Goal: Information Seeking & Learning: Find specific fact

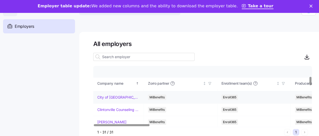
click at [130, 97] on div "City of [GEOGRAPHIC_DATA]" at bounding box center [118, 97] width 42 height 5
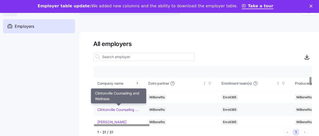
click at [126, 108] on link "Clintonville Counseling and Wellness" at bounding box center [118, 109] width 42 height 5
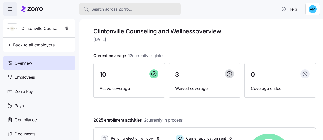
click at [103, 11] on span "Search across Zorro..." at bounding box center [111, 9] width 41 height 6
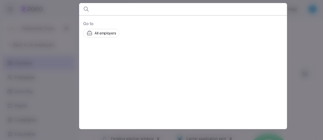
click at [322, 70] on div at bounding box center [161, 70] width 323 height 140
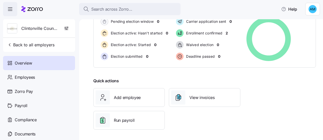
scroll to position [117, 0]
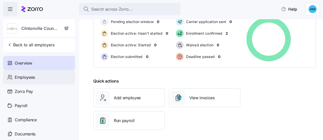
click at [60, 77] on div "Employees" at bounding box center [39, 77] width 72 height 14
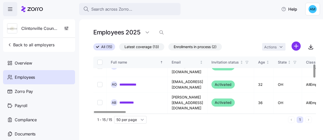
scroll to position [33, 0]
click at [131, 99] on div "**********" at bounding box center [137, 102] width 52 height 7
click at [131, 100] on link "**********" at bounding box center [129, 102] width 20 height 5
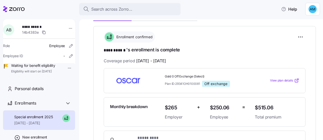
scroll to position [69, 0]
click at [47, 92] on div "Personal details" at bounding box center [43, 89] width 56 height 6
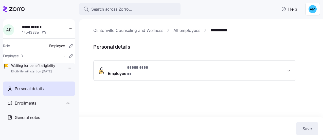
click at [255, 62] on button "Employee * **** ****** *" at bounding box center [194, 71] width 202 height 20
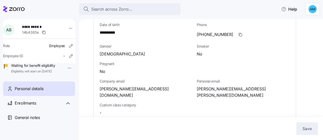
scroll to position [82, 0]
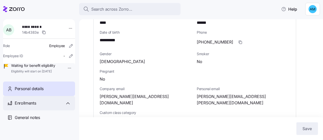
click at [58, 106] on div "Enrollments" at bounding box center [43, 103] width 56 height 6
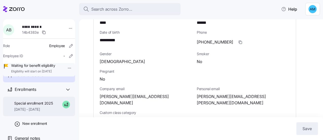
scroll to position [21, 0]
click at [41, 111] on span "[DATE] - [DATE]" at bounding box center [33, 109] width 39 height 5
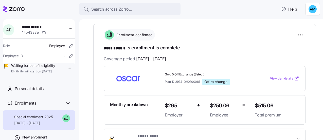
scroll to position [71, 0]
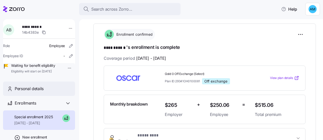
click at [24, 92] on span "Personal details" at bounding box center [29, 89] width 29 height 6
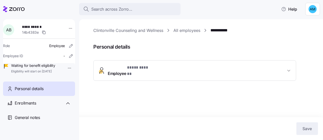
click at [196, 72] on button "Employee * **** ****** *" at bounding box center [194, 71] width 202 height 20
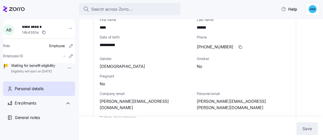
scroll to position [77, 0]
click at [240, 91] on span "Personal email" at bounding box center [242, 93] width 93 height 5
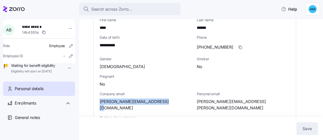
drag, startPoint x: 163, startPoint y: 97, endPoint x: 99, endPoint y: 97, distance: 63.8
click at [99, 97] on div "**********" at bounding box center [194, 136] width 202 height 264
copy span "[PERSON_NAME][EMAIL_ADDRESS][DOMAIN_NAME]"
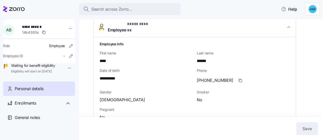
scroll to position [44, 0]
click at [235, 79] on span "button" at bounding box center [240, 80] width 10 height 10
click at [238, 78] on icon "button" at bounding box center [240, 80] width 4 height 4
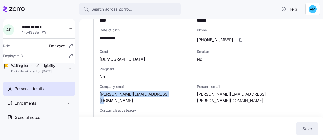
scroll to position [92, 0]
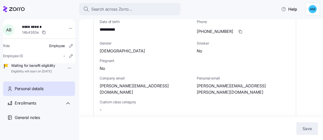
click at [188, 97] on div "Custom class category -" at bounding box center [145, 105] width 97 height 17
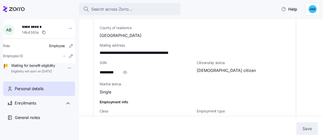
scroll to position [202, 0]
click at [126, 69] on icon "button" at bounding box center [124, 72] width 5 height 6
drag, startPoint x: 125, startPoint y: 60, endPoint x: 87, endPoint y: 61, distance: 38.0
click at [87, 61] on div "**********" at bounding box center [201, 79] width 244 height 121
copy span "**********"
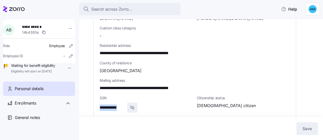
scroll to position [166, 0]
click at [128, 85] on span "**********" at bounding box center [149, 88] width 98 height 6
drag, startPoint x: 128, startPoint y: 78, endPoint x: 104, endPoint y: 81, distance: 24.7
click at [104, 81] on div "**********" at bounding box center [194, 84] width 194 height 17
click at [131, 68] on div "[GEOGRAPHIC_DATA]" at bounding box center [195, 71] width 190 height 6
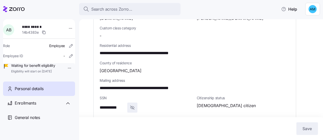
click at [129, 50] on span "**********" at bounding box center [149, 53] width 98 height 6
drag, startPoint x: 129, startPoint y: 44, endPoint x: 102, endPoint y: 41, distance: 26.8
click at [102, 50] on span "**********" at bounding box center [149, 53] width 98 height 6
copy span "**********"
click at [148, 50] on span "**********" at bounding box center [149, 53] width 98 height 6
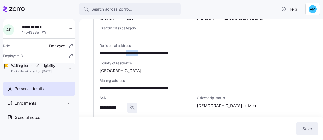
click at [148, 50] on span "**********" at bounding box center [149, 53] width 98 height 6
copy span "********"
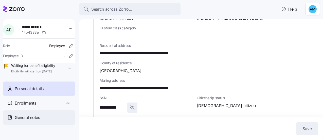
click at [54, 121] on div "General notes" at bounding box center [43, 117] width 56 height 6
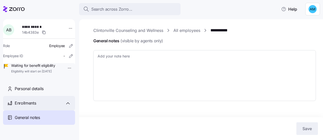
click at [42, 106] on div "Enrollments" at bounding box center [43, 103] width 56 height 6
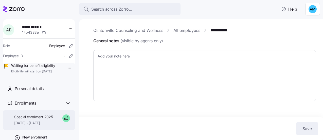
click at [46, 120] on span "Special enrollment 2025" at bounding box center [33, 116] width 39 height 5
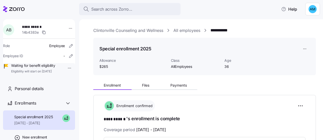
scroll to position [45, 0]
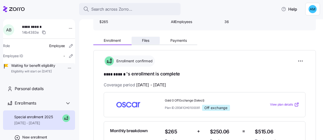
click at [144, 39] on span "Files" at bounding box center [145, 41] width 7 height 4
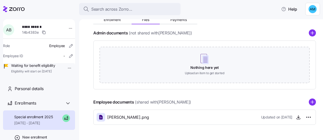
scroll to position [81, 0]
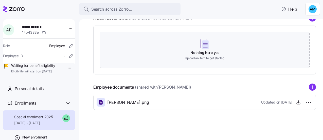
click at [149, 103] on span "[PERSON_NAME].png" at bounding box center [128, 102] width 42 height 6
click at [168, 104] on div "[PERSON_NAME].png Updated on [DATE]" at bounding box center [204, 102] width 216 height 9
click at [298, 102] on icon "button" at bounding box center [298, 102] width 0 height 3
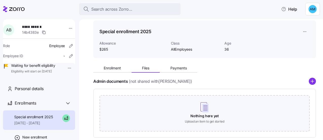
scroll to position [17, 0]
click at [182, 66] on button "Payments" at bounding box center [178, 69] width 37 height 8
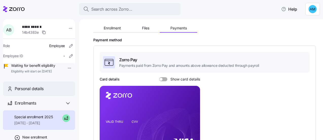
scroll to position [21, 0]
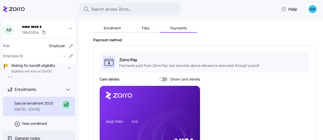
click at [49, 136] on div "General notes" at bounding box center [43, 138] width 56 height 6
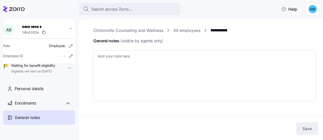
click at [128, 27] on div "**********" at bounding box center [201, 79] width 244 height 121
click at [128, 27] on link "Clintonville Counseling and Wellness" at bounding box center [128, 30] width 70 height 6
type textarea "x"
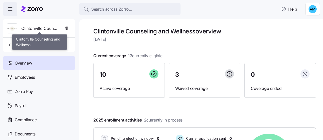
click at [48, 29] on span "Clintonville Counseling and Wellness" at bounding box center [39, 28] width 36 height 6
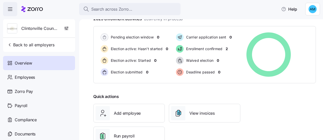
scroll to position [118, 0]
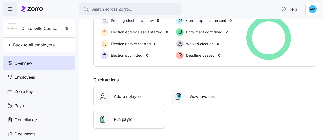
click at [254, 81] on div "Quick actions Add employee View invoices Run payroll" at bounding box center [204, 103] width 226 height 56
click at [37, 130] on div "Documents" at bounding box center [39, 134] width 72 height 14
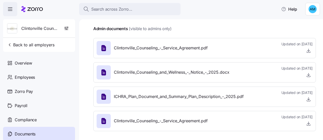
scroll to position [36, 0]
click at [208, 73] on span "Clintonville_Counseling_and_Wellness_-_Notice_-_2025.docx" at bounding box center [171, 72] width 115 height 6
click at [306, 75] on icon "button" at bounding box center [308, 75] width 5 height 5
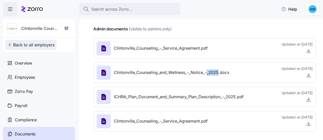
click at [41, 43] on span "Back to all employers" at bounding box center [30, 45] width 47 height 6
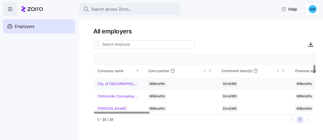
scroll to position [77, 0]
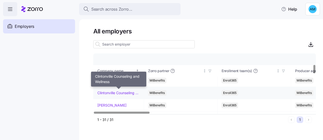
click at [119, 94] on link "Clintonville Counseling and Wellness" at bounding box center [118, 92] width 42 height 5
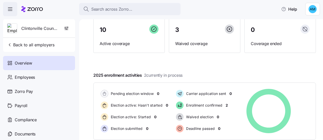
scroll to position [45, 0]
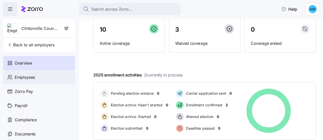
click at [57, 79] on div "Employees" at bounding box center [39, 77] width 72 height 14
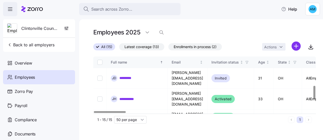
scroll to position [165, 0]
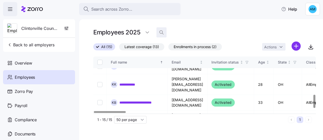
click at [161, 33] on icon "button" at bounding box center [161, 32] width 5 height 5
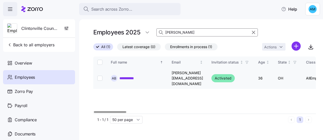
type input "[PERSON_NAME]"
click at [133, 77] on link "**********" at bounding box center [129, 78] width 20 height 5
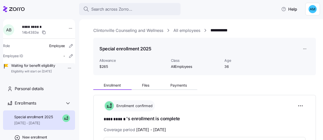
scroll to position [33, 0]
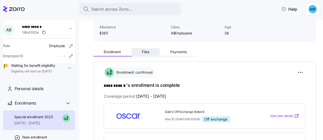
click at [143, 53] on span "Files" at bounding box center [145, 52] width 7 height 4
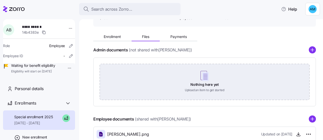
scroll to position [49, 0]
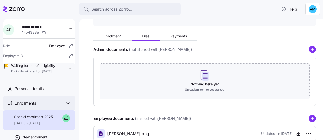
click at [48, 106] on div "Enrollments" at bounding box center [43, 103] width 56 height 6
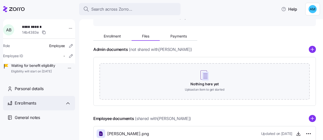
click at [63, 106] on div "Enrollments" at bounding box center [43, 103] width 56 height 6
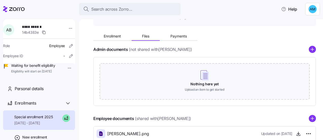
click at [45, 120] on span "Special enrollment 2025" at bounding box center [33, 116] width 39 height 5
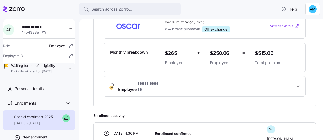
scroll to position [194, 0]
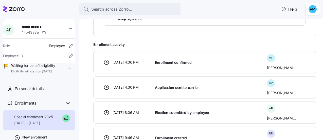
click at [258, 42] on span "Enrollment activity" at bounding box center [204, 44] width 222 height 5
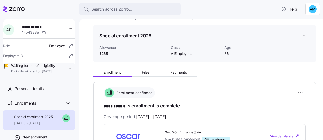
scroll to position [0, 0]
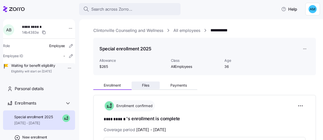
click at [151, 87] on button "Files" at bounding box center [145, 86] width 28 height 8
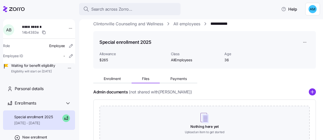
scroll to position [4, 0]
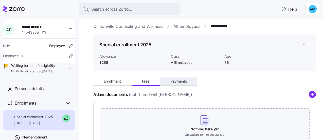
click at [184, 81] on span "Payments" at bounding box center [178, 82] width 16 height 4
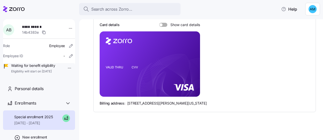
scroll to position [112, 0]
